Goal: Information Seeking & Learning: Learn about a topic

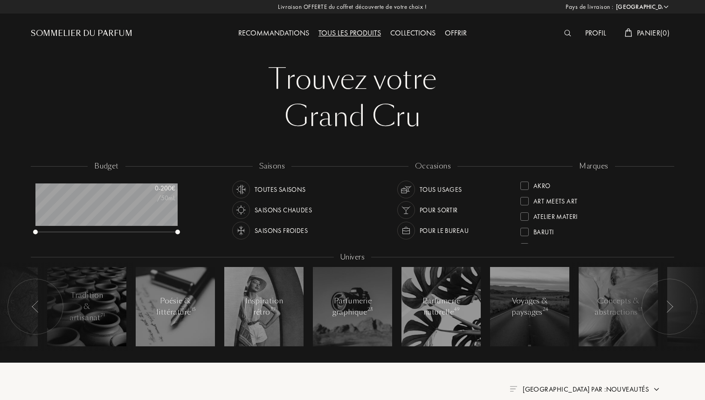
select select "FR"
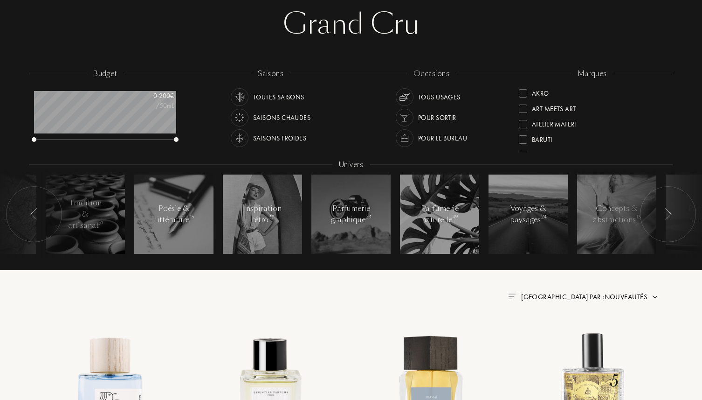
scroll to position [115, 0]
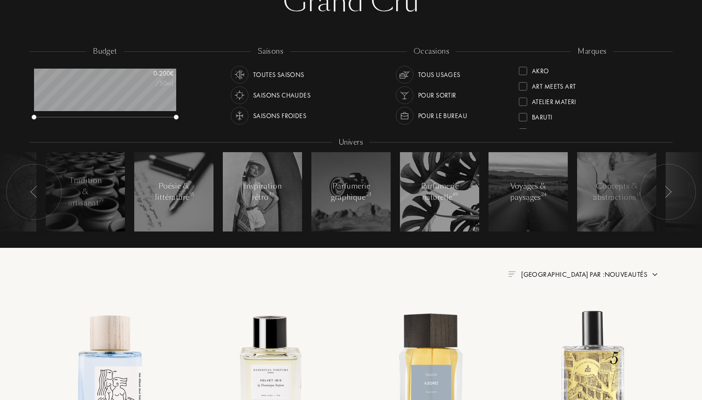
click at [627, 267] on div "Trouvez votre Grand Cru Trouvez votre Grand Cru budget 0 - 200 € /50mL saisons …" at bounding box center [350, 90] width 657 height 411
click at [627, 272] on span "Trier par : Nouveautés" at bounding box center [584, 274] width 126 height 9
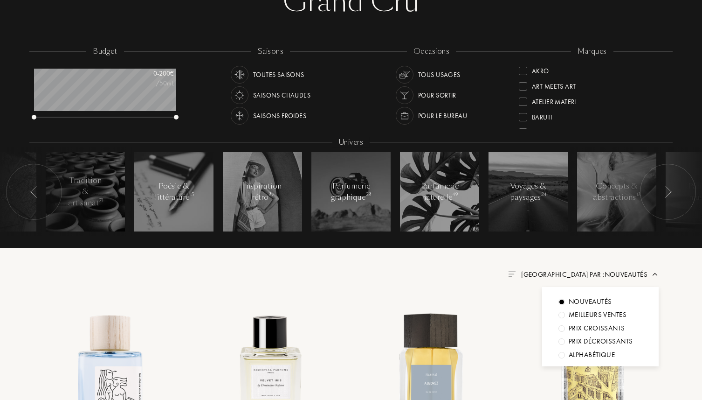
click at [627, 272] on span "Trier par : Nouveautés" at bounding box center [584, 274] width 126 height 9
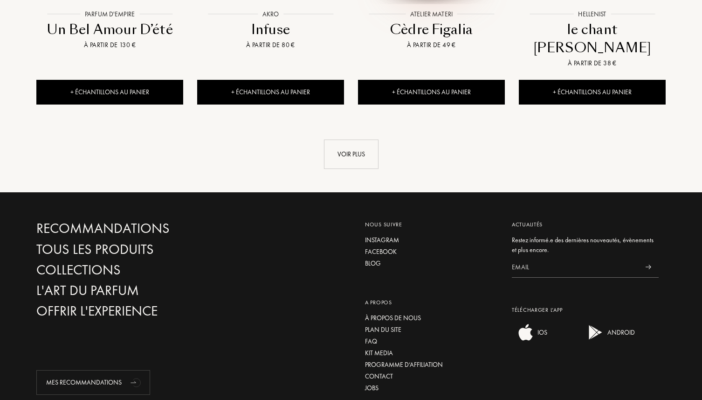
scroll to position [1106, 0]
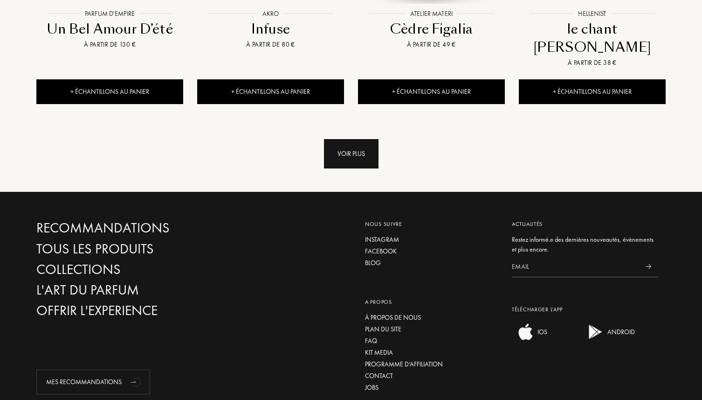
click at [362, 139] on div "Voir plus" at bounding box center [351, 153] width 55 height 29
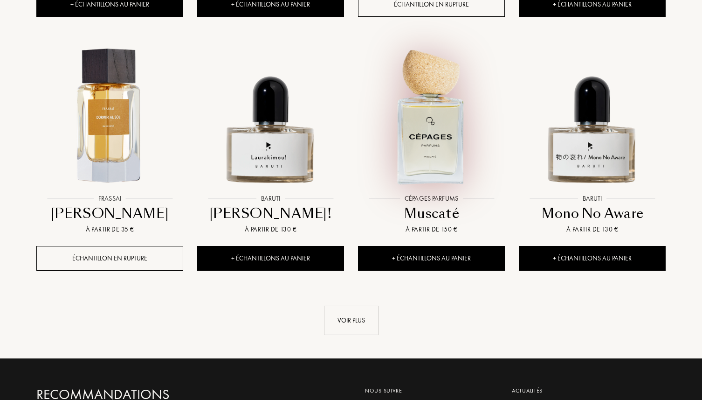
scroll to position [1719, 0]
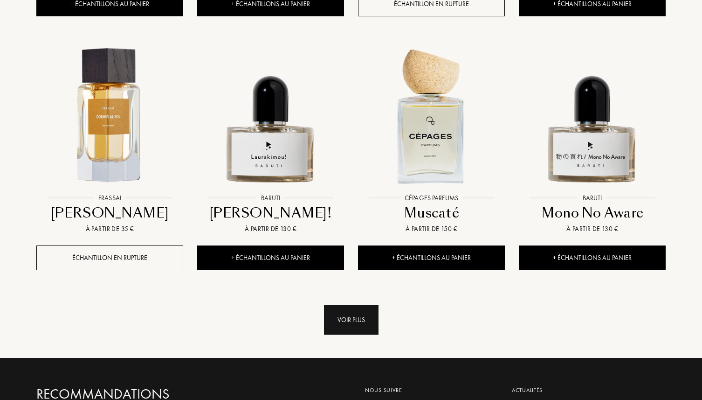
click at [365, 305] on div "Voir plus" at bounding box center [351, 319] width 55 height 29
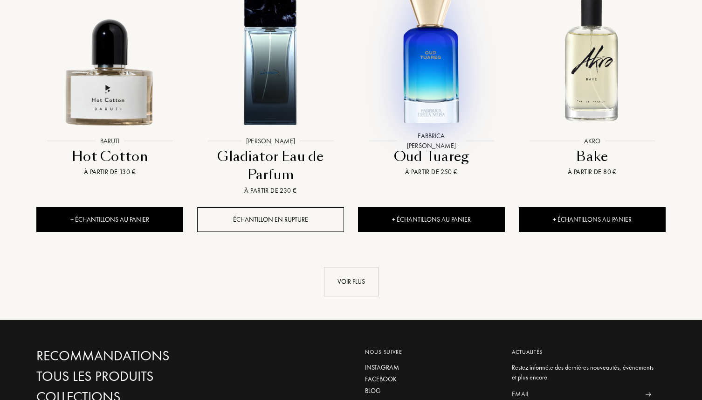
scroll to position [2575, 0]
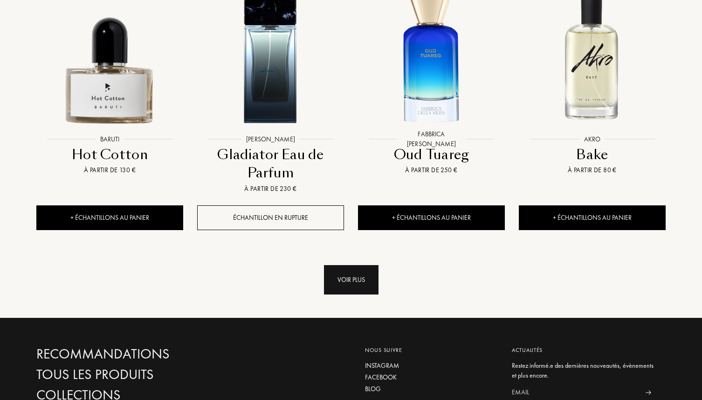
click at [348, 265] on div "Voir plus" at bounding box center [351, 279] width 55 height 29
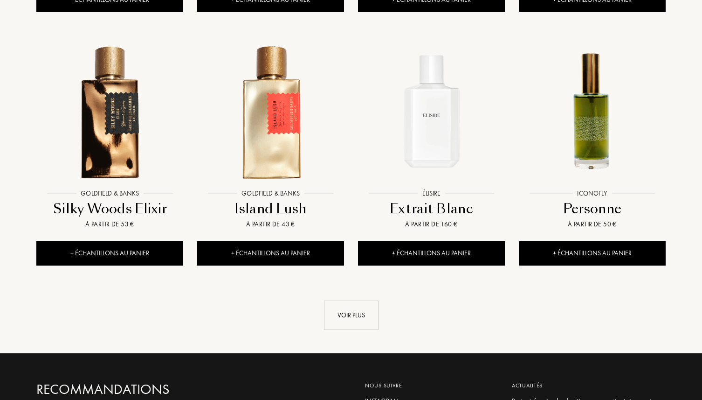
scroll to position [3302, 0]
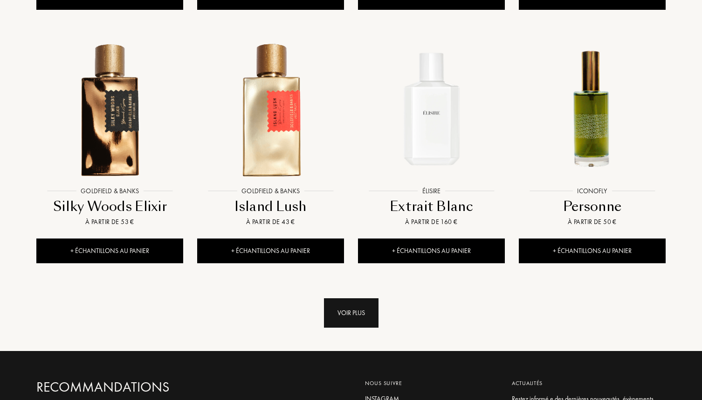
click at [352, 298] on div "Voir plus" at bounding box center [351, 312] width 55 height 29
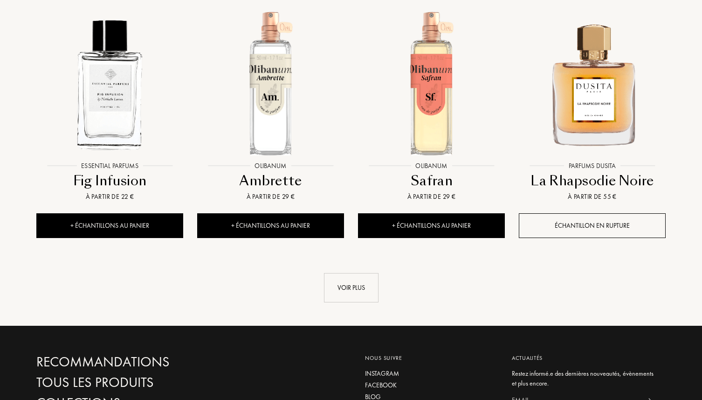
scroll to position [4110, 0]
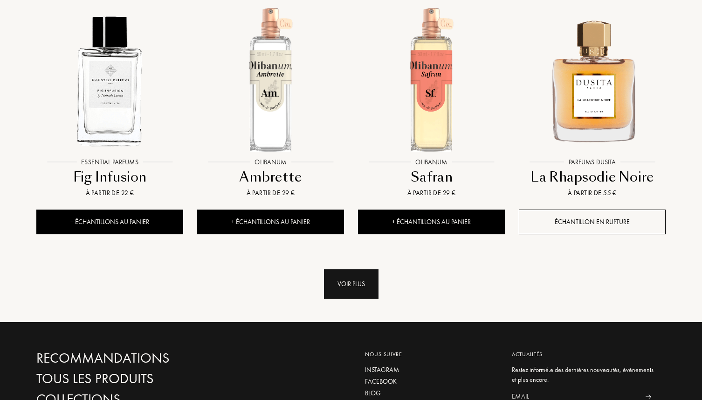
click at [357, 269] on div "Voir plus" at bounding box center [351, 283] width 55 height 29
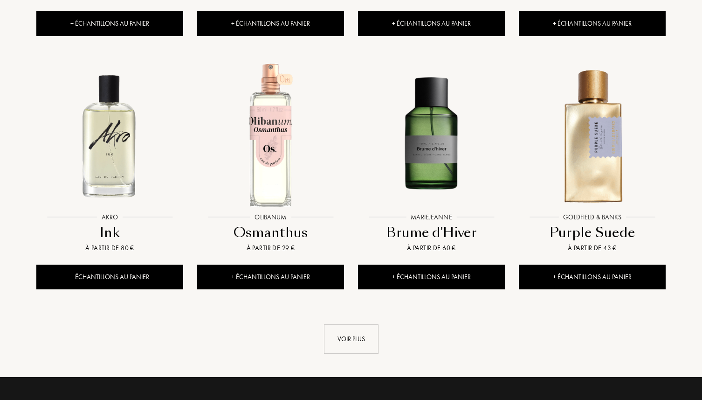
scroll to position [4825, 0]
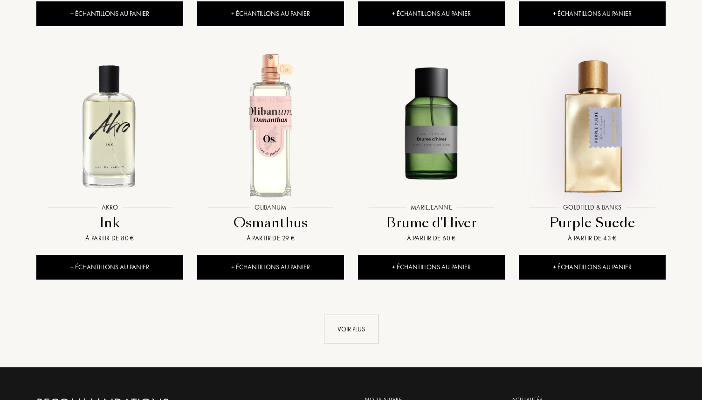
click at [606, 102] on img at bounding box center [592, 125] width 145 height 145
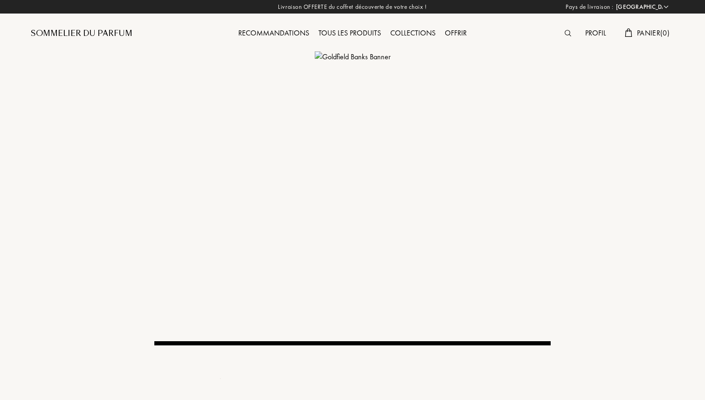
select select "FR"
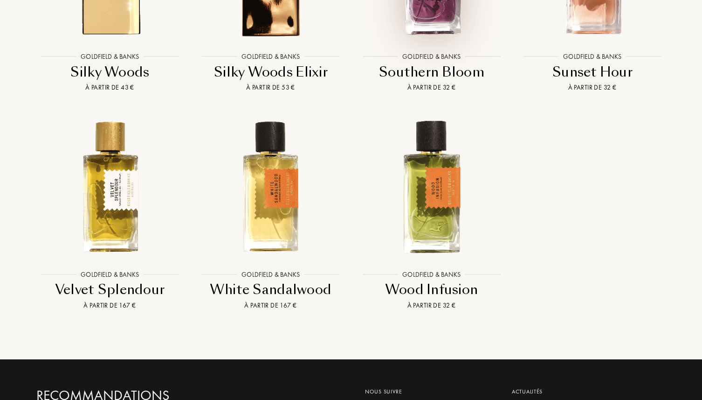
scroll to position [1469, 0]
